Goal: Task Accomplishment & Management: Complete application form

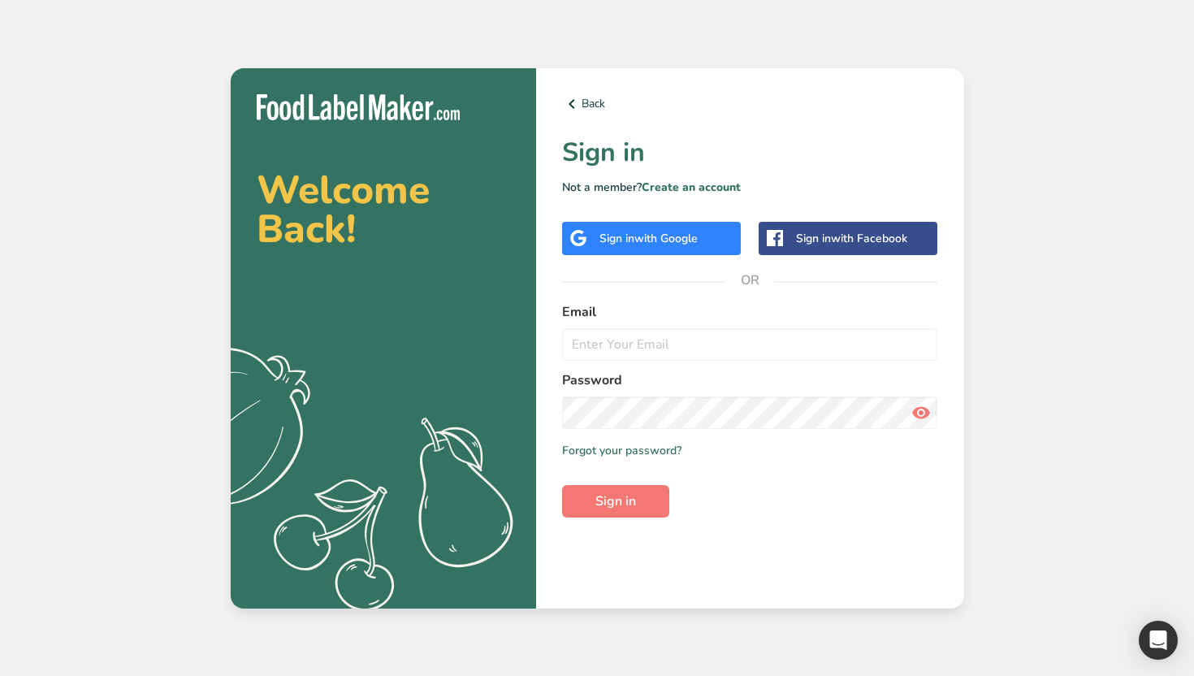
click at [656, 244] on span "with Google" at bounding box center [665, 238] width 63 height 15
click at [694, 180] on link "Create an account" at bounding box center [691, 186] width 99 height 15
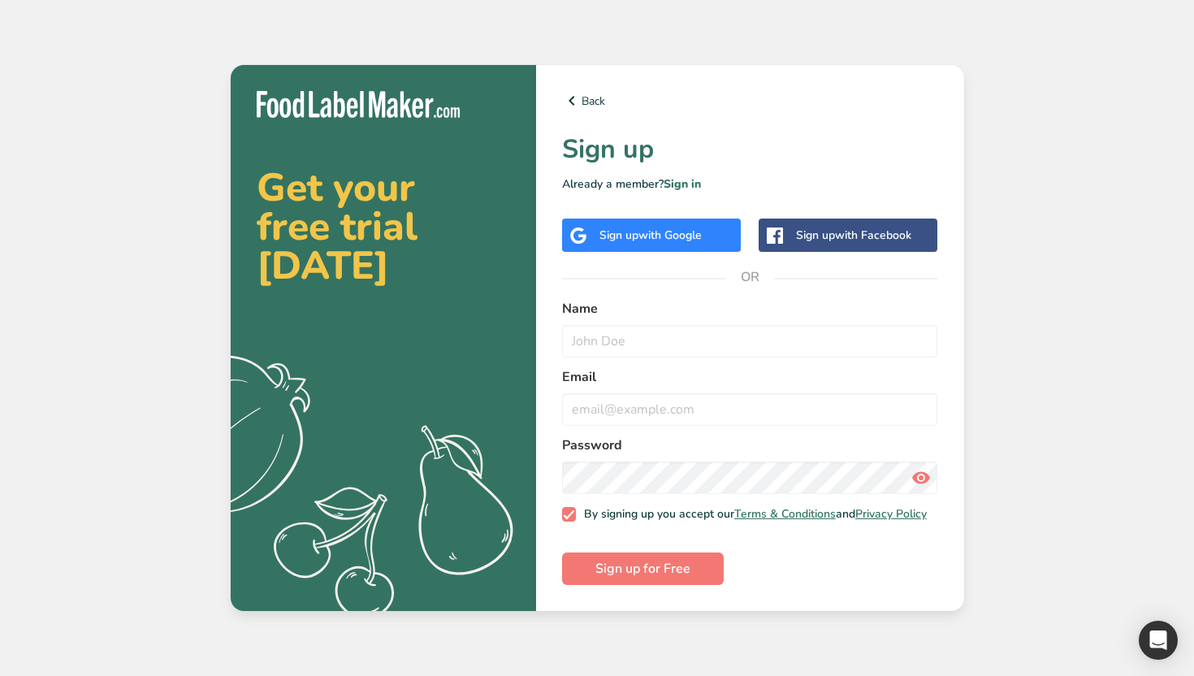
click at [620, 318] on div "Name" at bounding box center [750, 328] width 376 height 58
click at [600, 339] on input "text" at bounding box center [750, 341] width 376 height 32
type input "m"
click at [692, 329] on input "[PERSON_NAME]" at bounding box center [750, 341] width 376 height 32
type input "[PERSON_NAME]"
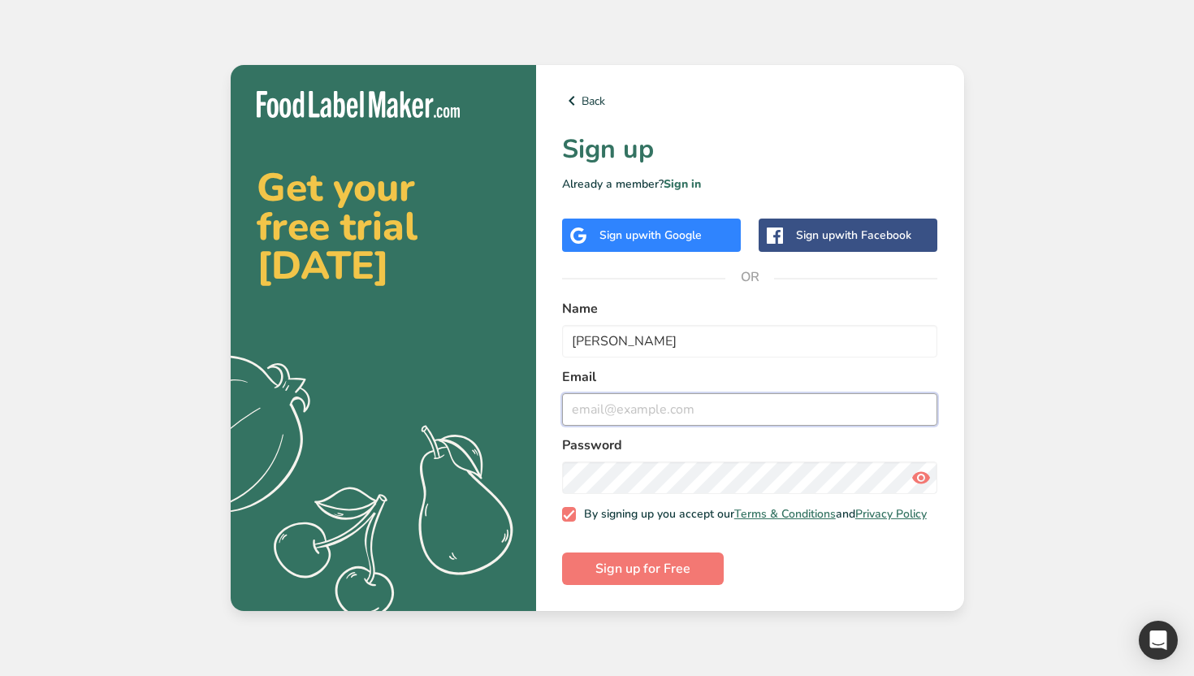
click at [634, 402] on input "email" at bounding box center [750, 409] width 376 height 32
type input "[EMAIL_ADDRESS][DOMAIN_NAME]"
click at [629, 564] on span "Sign up for Free" at bounding box center [642, 568] width 95 height 19
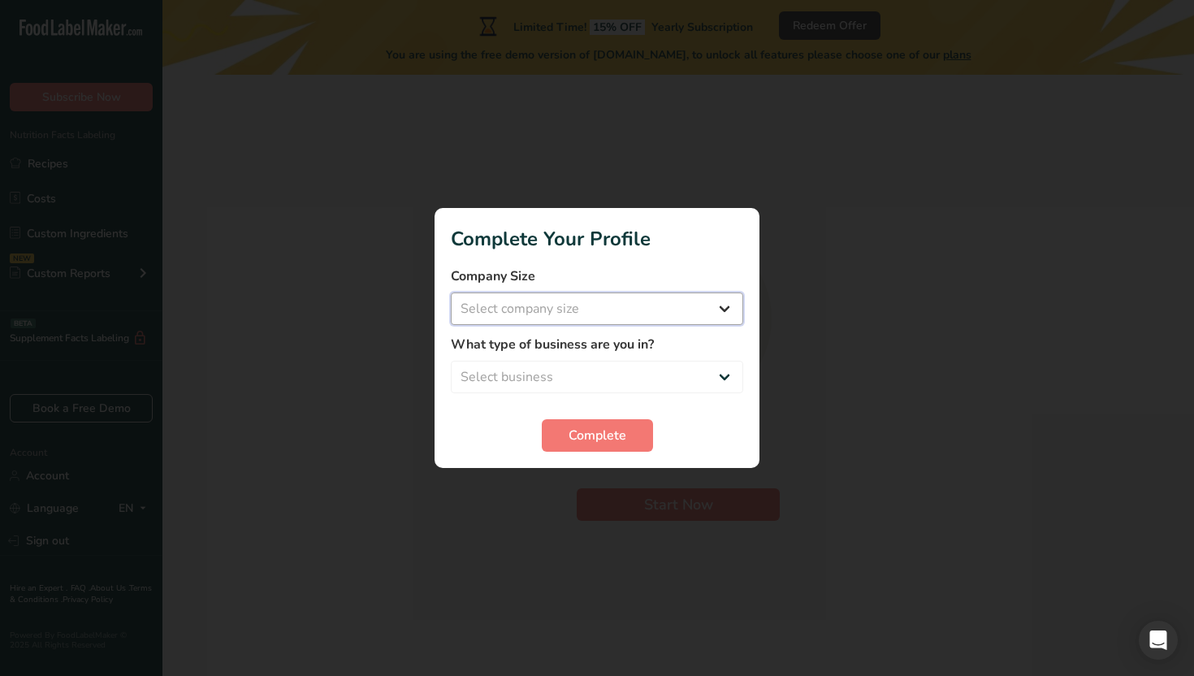
click at [594, 313] on select "Select company size Over 500 Employees test 1 1 Fewer than 10 Employees Fewer t…" at bounding box center [597, 308] width 292 height 32
select select "4"
click at [451, 292] on select "Select company size Over 500 Employees test 1 1 Fewer than 10 Employees Fewer t…" at bounding box center [597, 308] width 292 height 32
click at [586, 374] on select "Select business Packaged Food Manufacturer Restaurant & Cafe Bakery Meal Plans …" at bounding box center [597, 377] width 292 height 32
select select "3"
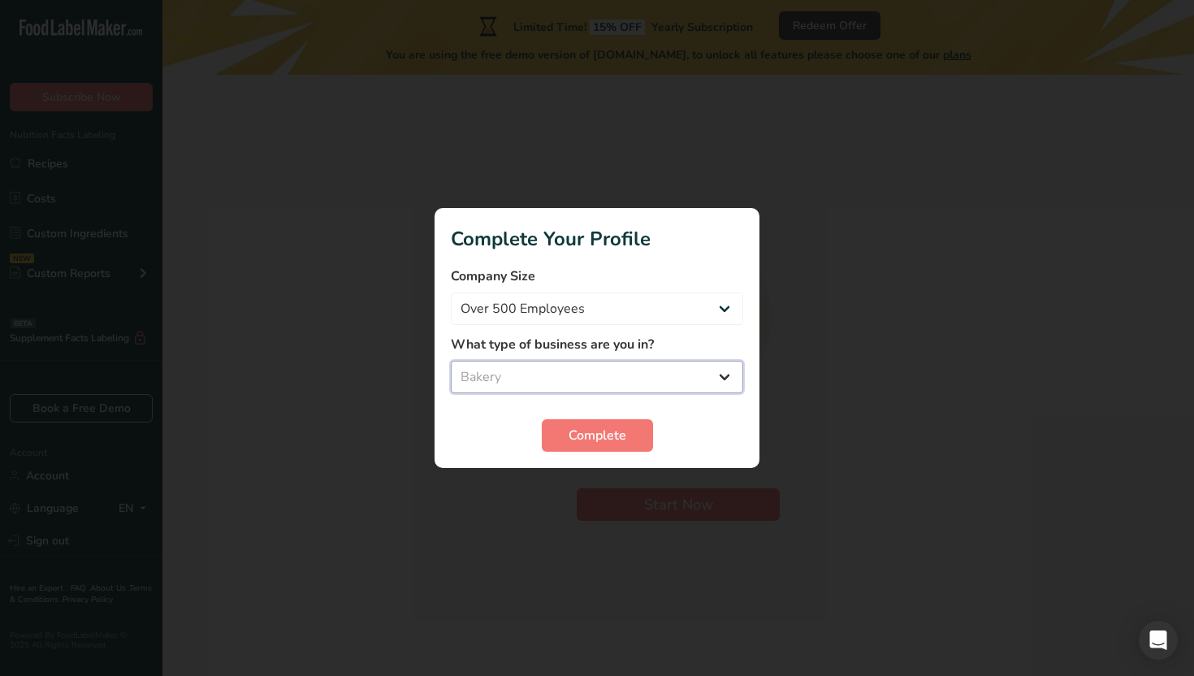
click at [451, 361] on select "Select business Packaged Food Manufacturer Restaurant & Cafe Bakery Meal Plans …" at bounding box center [597, 377] width 292 height 32
click at [576, 430] on span "Complete" at bounding box center [597, 435] width 58 height 19
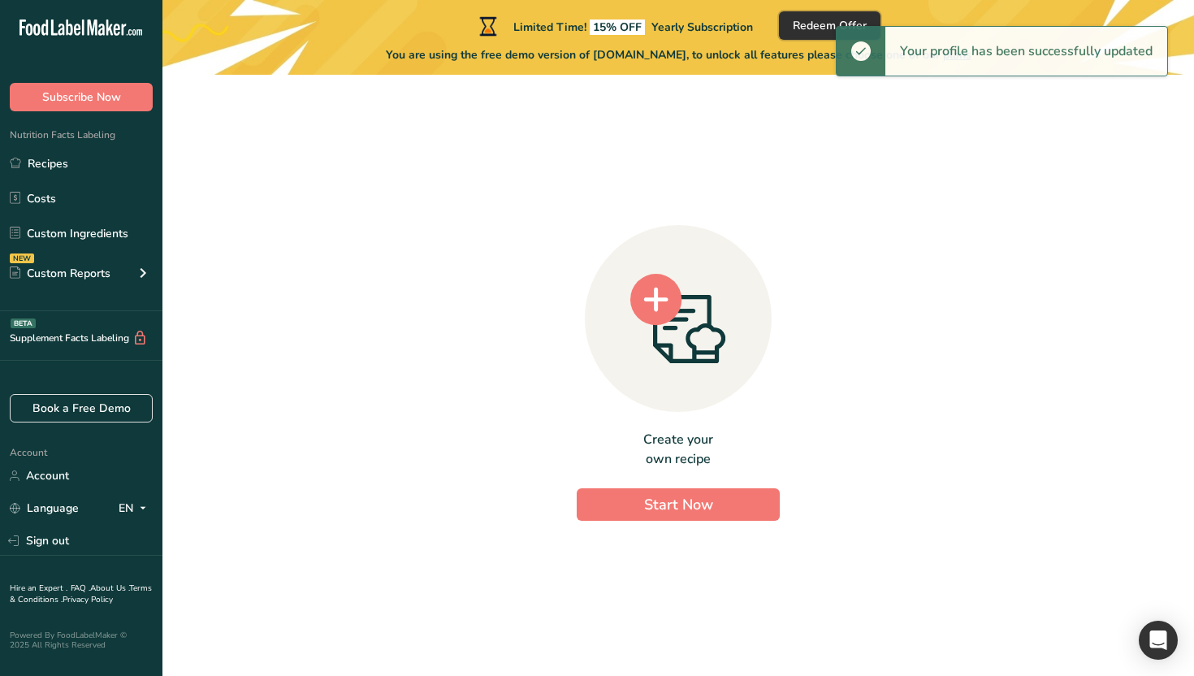
click at [808, 23] on span "Redeem Offer" at bounding box center [830, 25] width 74 height 17
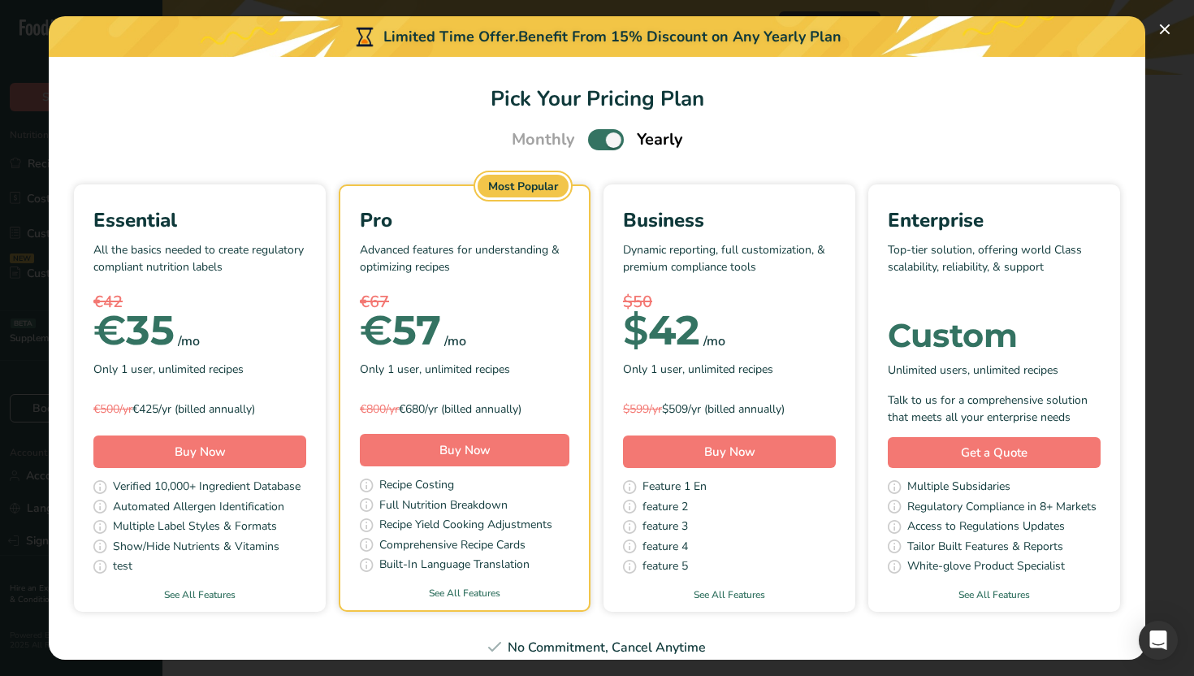
click at [599, 145] on span "Pick Your Pricing Plan Modal" at bounding box center [606, 139] width 36 height 20
click at [599, 145] on input "Pick Your Pricing Plan Modal" at bounding box center [593, 140] width 11 height 11
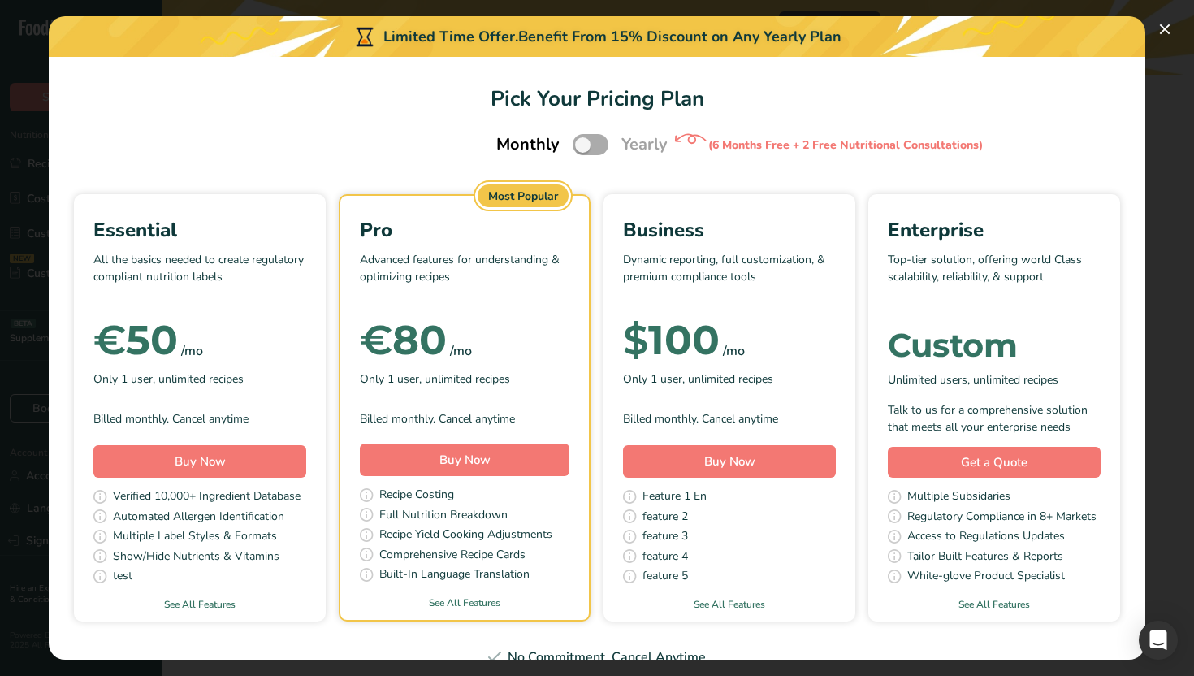
click at [599, 145] on span "Pick Your Pricing Plan Modal" at bounding box center [591, 144] width 36 height 20
click at [583, 145] on input "Pick Your Pricing Plan Modal" at bounding box center [578, 145] width 11 height 11
checkbox input "true"
